Goal: Navigation & Orientation: Find specific page/section

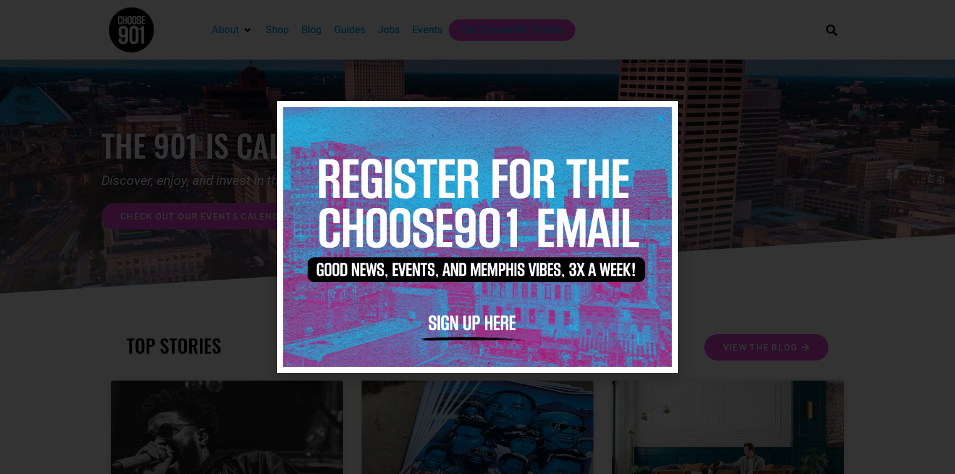
click at [662, 116] on icon "Close" at bounding box center [660, 117] width 9 height 9
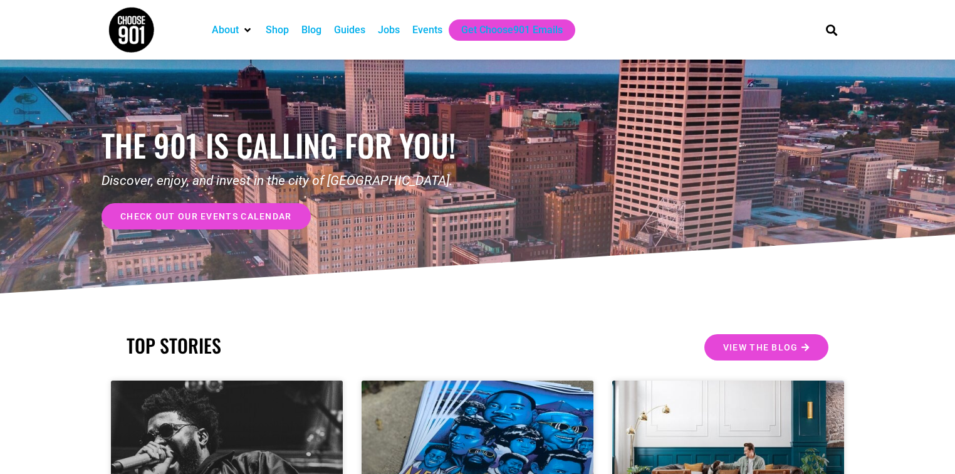
click at [437, 28] on div "Events" at bounding box center [427, 30] width 30 height 15
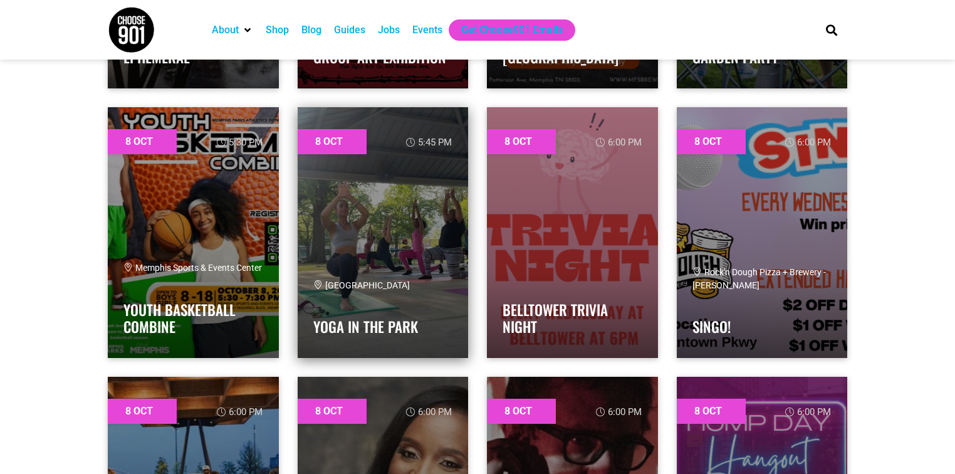
scroll to position [1453, 0]
